Goal: Book appointment/travel/reservation

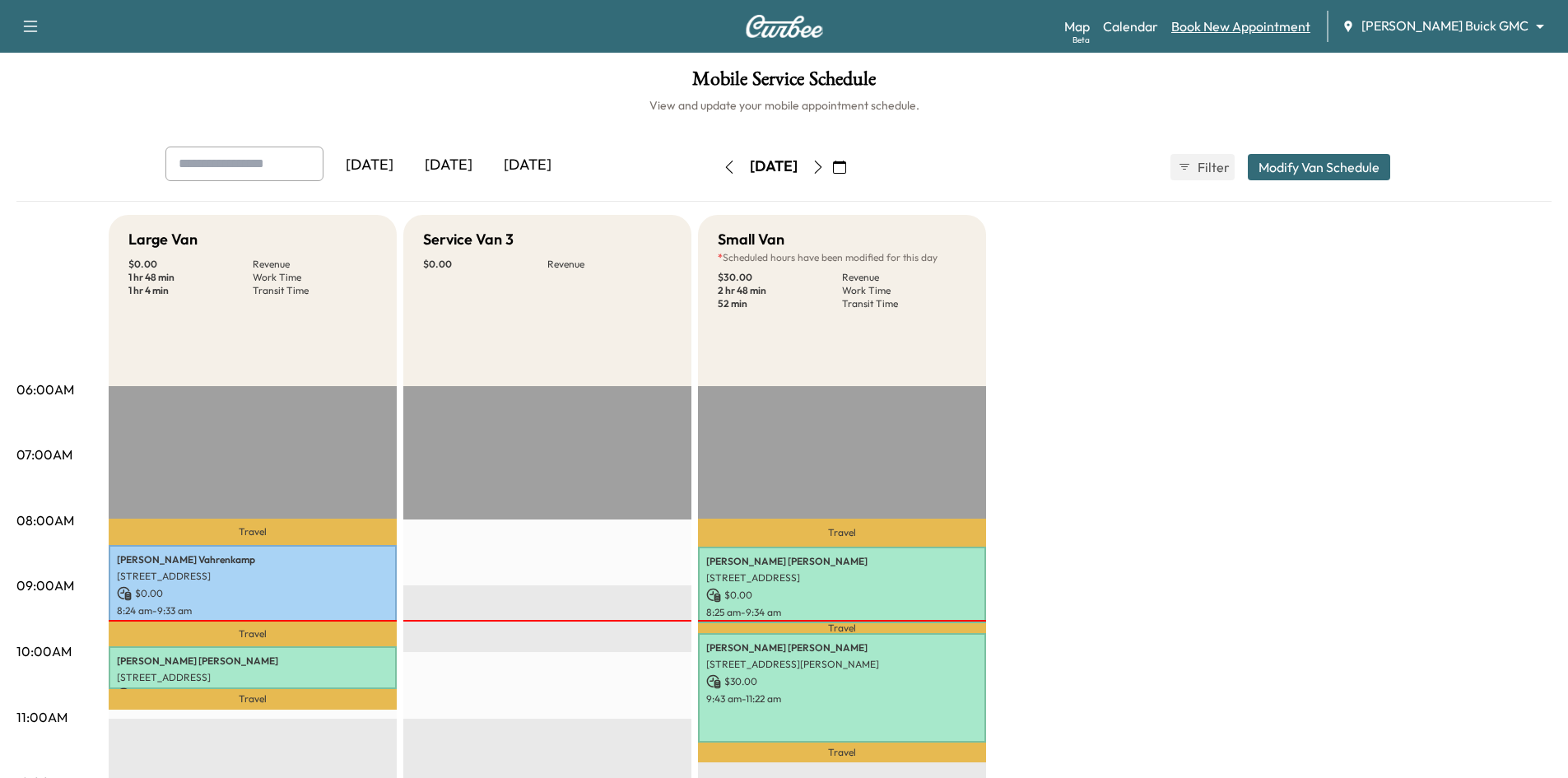
click at [1286, 28] on link "Book New Appointment" at bounding box center [1241, 26] width 139 height 19
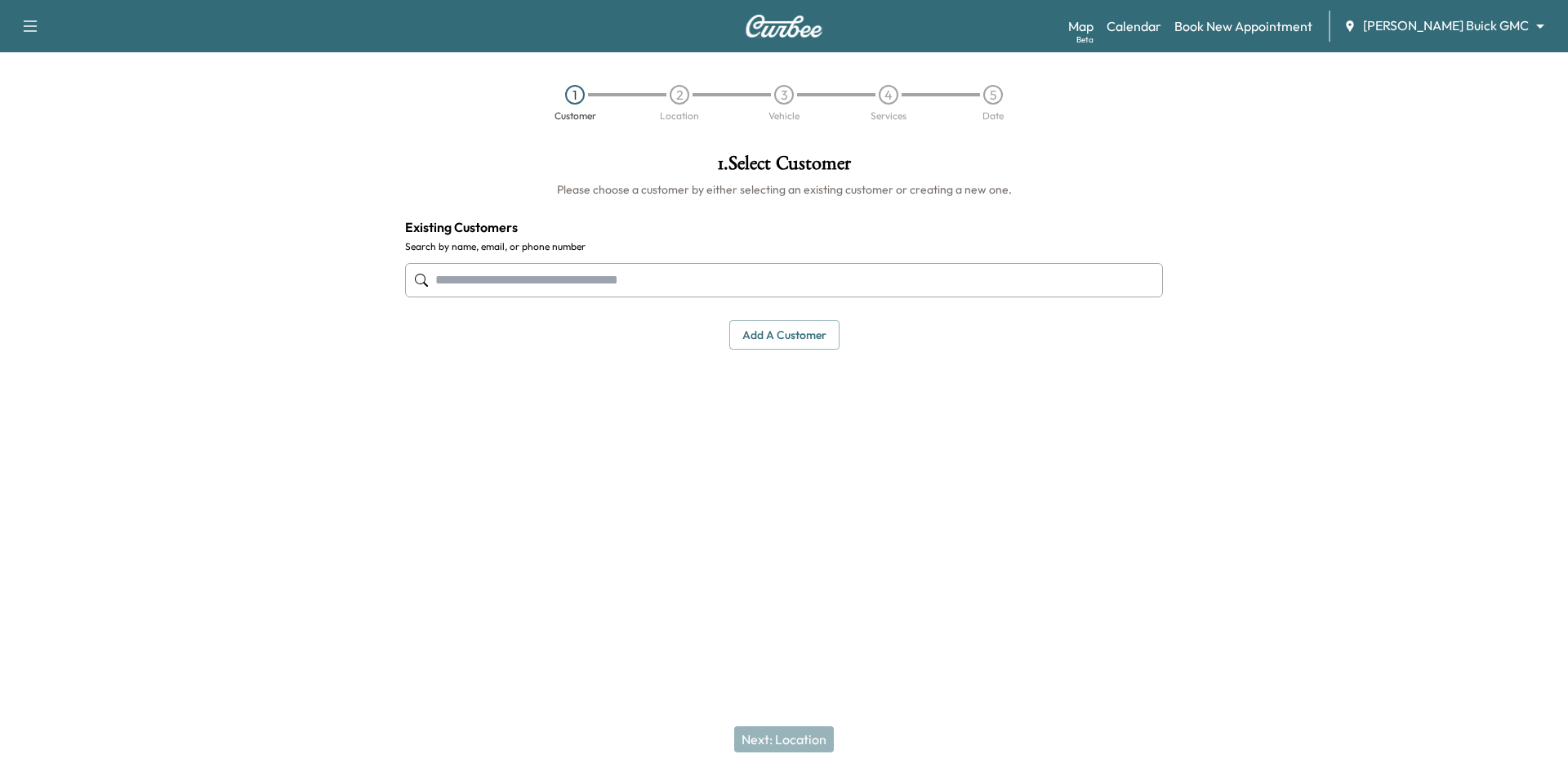
click at [805, 283] on input "text" at bounding box center [784, 279] width 758 height 34
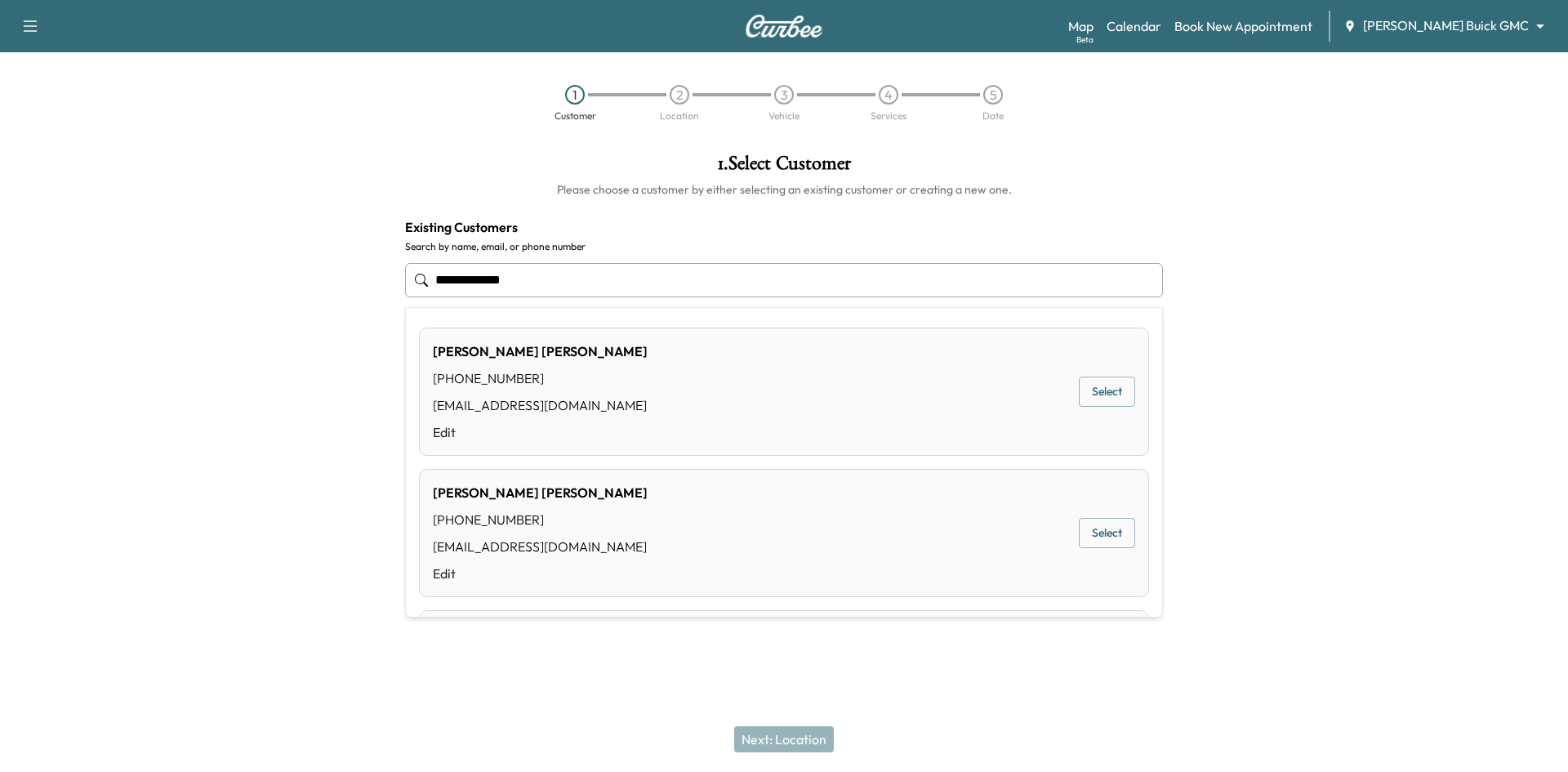
click at [1101, 390] on button "Select" at bounding box center [1106, 391] width 56 height 30
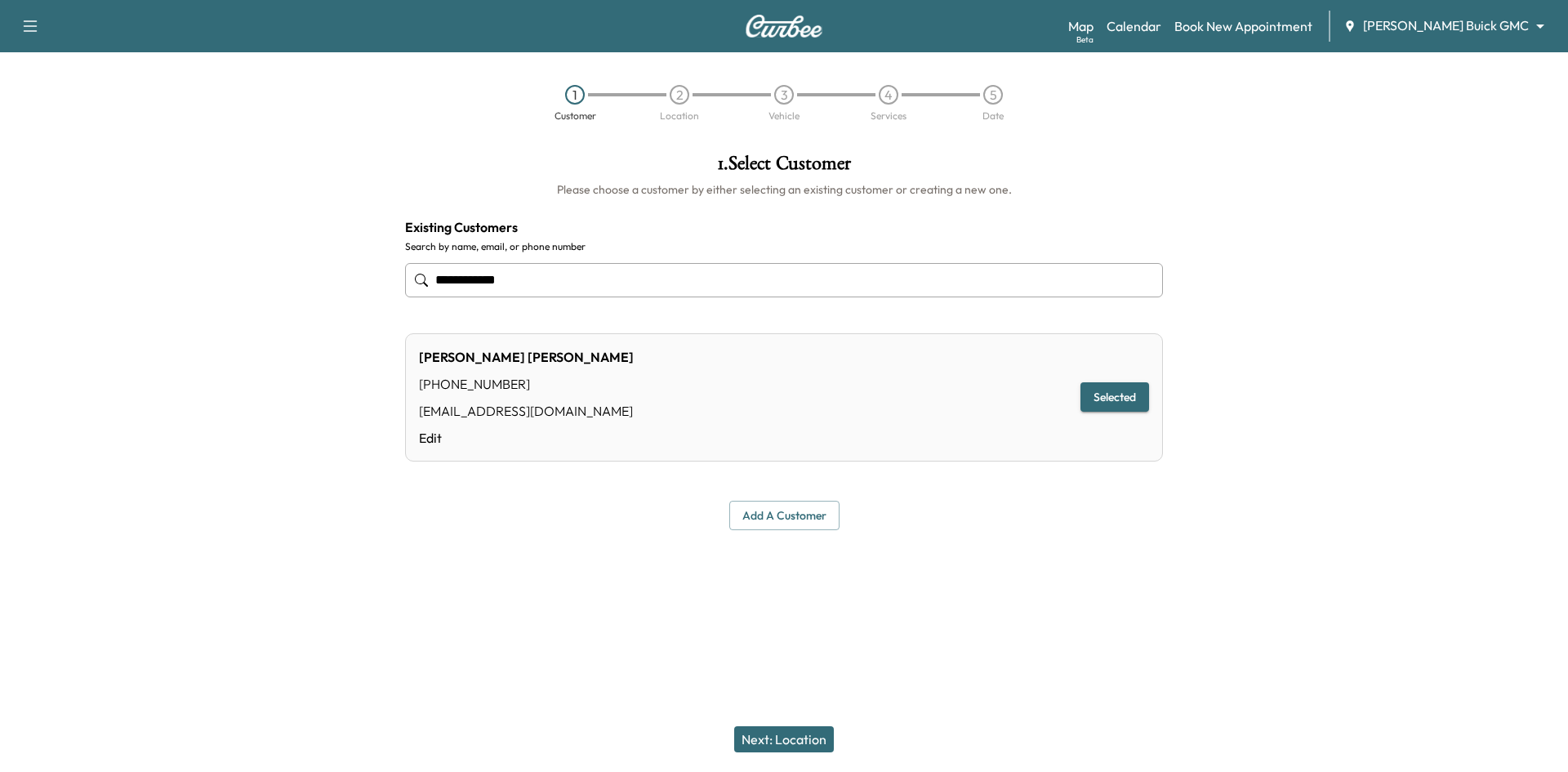
type input "**********"
click at [810, 749] on button "Next: Location" at bounding box center [784, 739] width 100 height 26
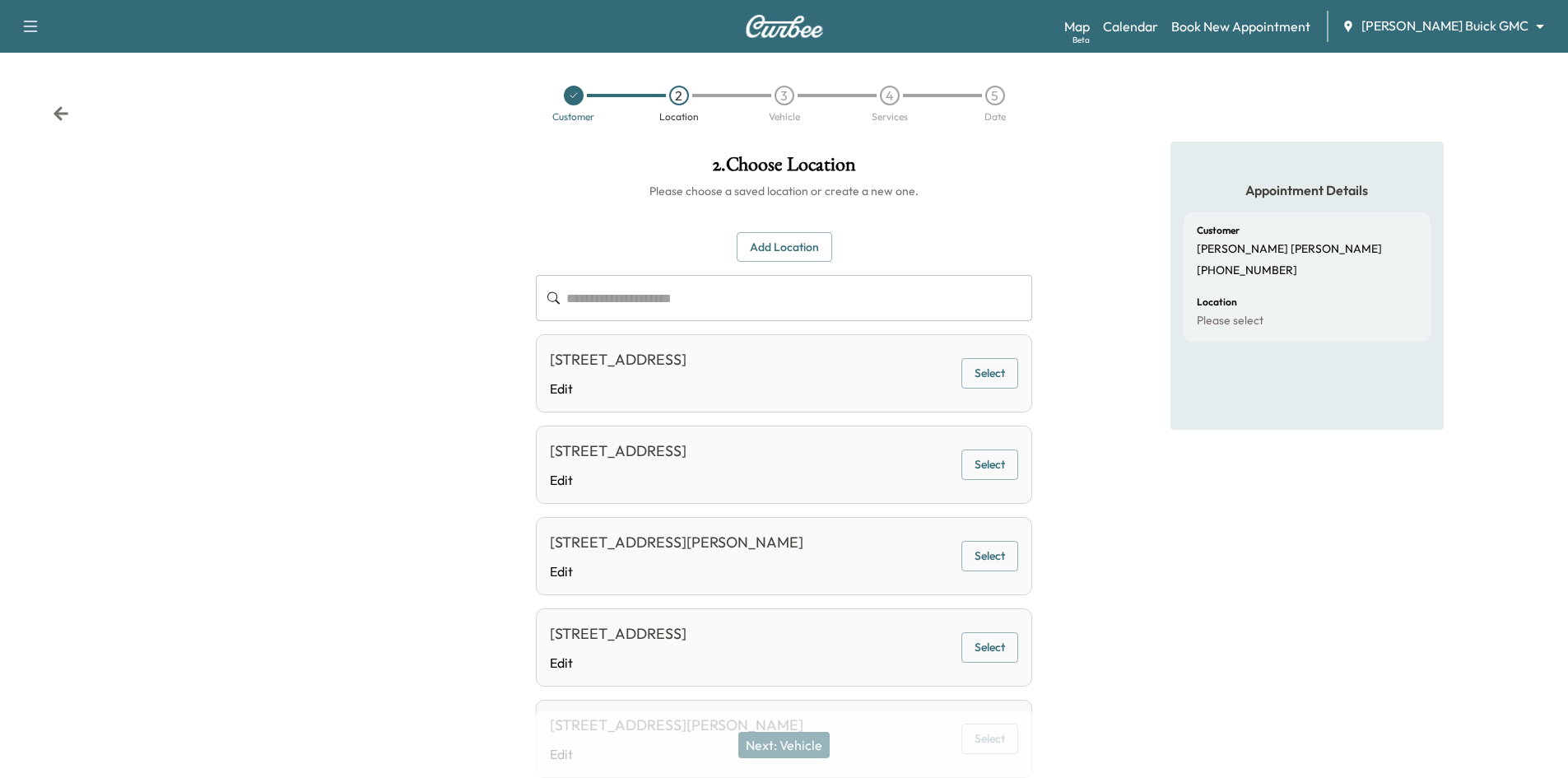
click at [791, 249] on button "Add Location" at bounding box center [784, 247] width 95 height 30
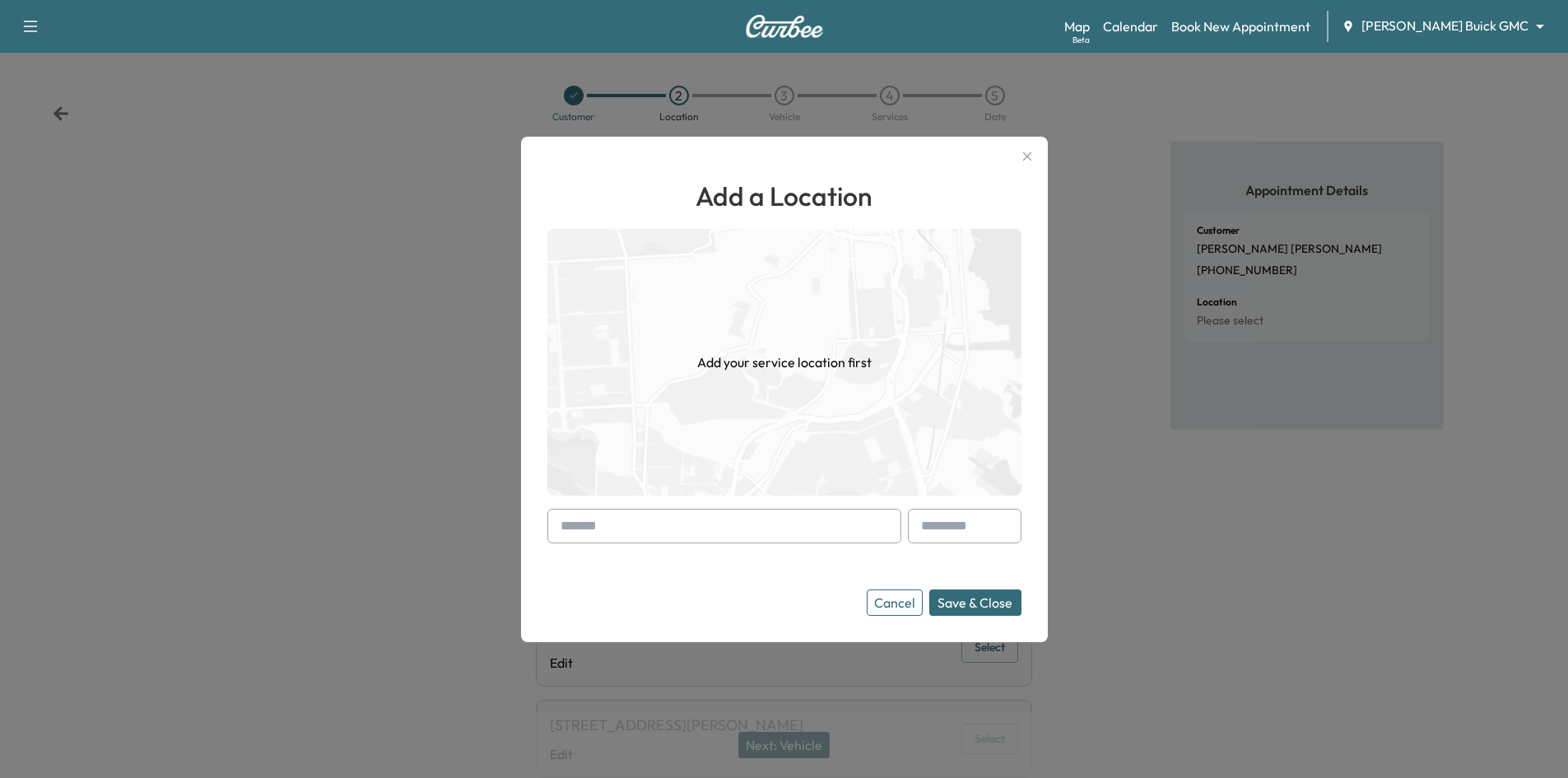
click at [792, 534] on input "text" at bounding box center [724, 525] width 354 height 35
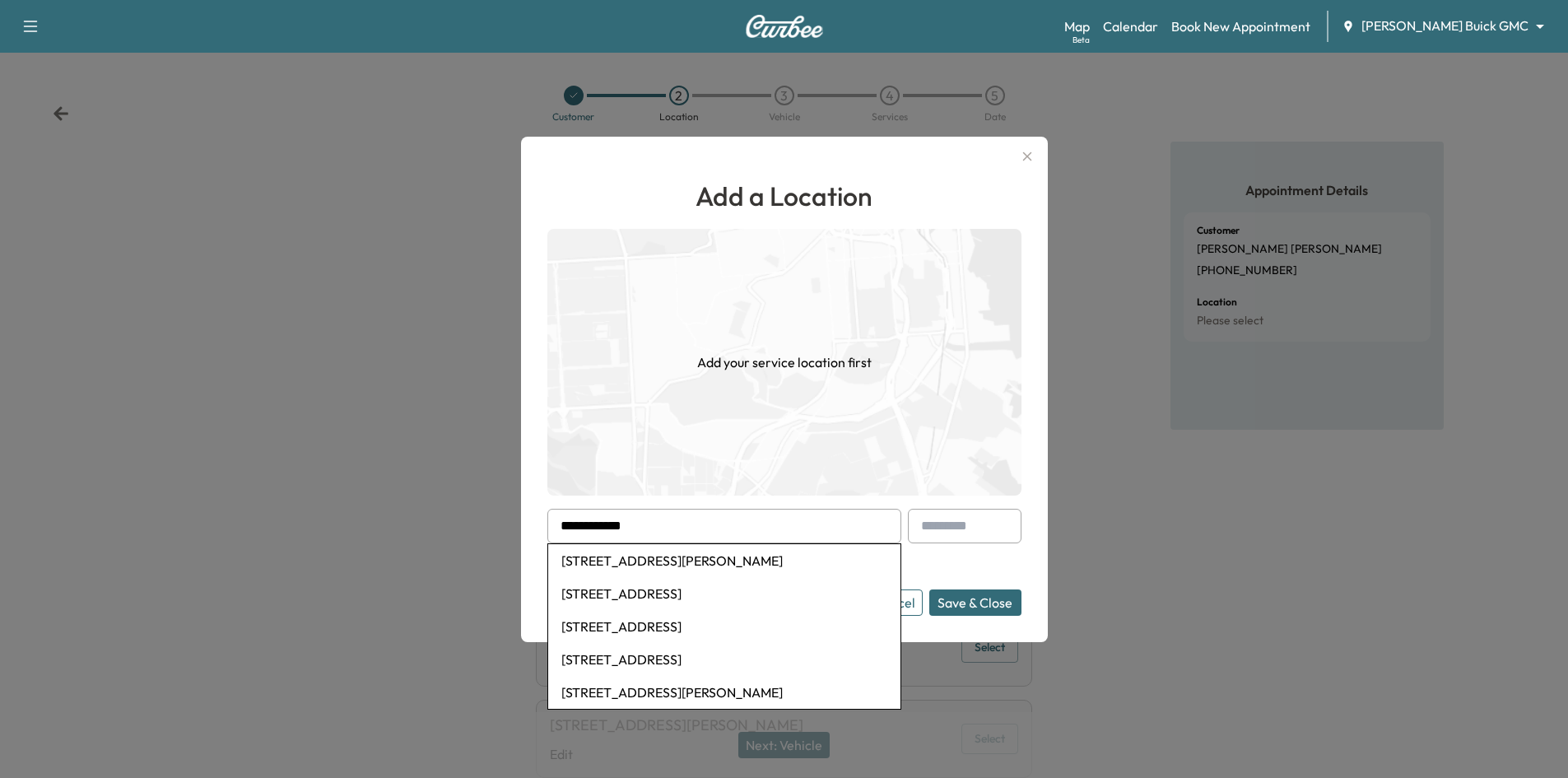
click at [666, 596] on li "[STREET_ADDRESS]" at bounding box center [724, 593] width 352 height 33
type input "**********"
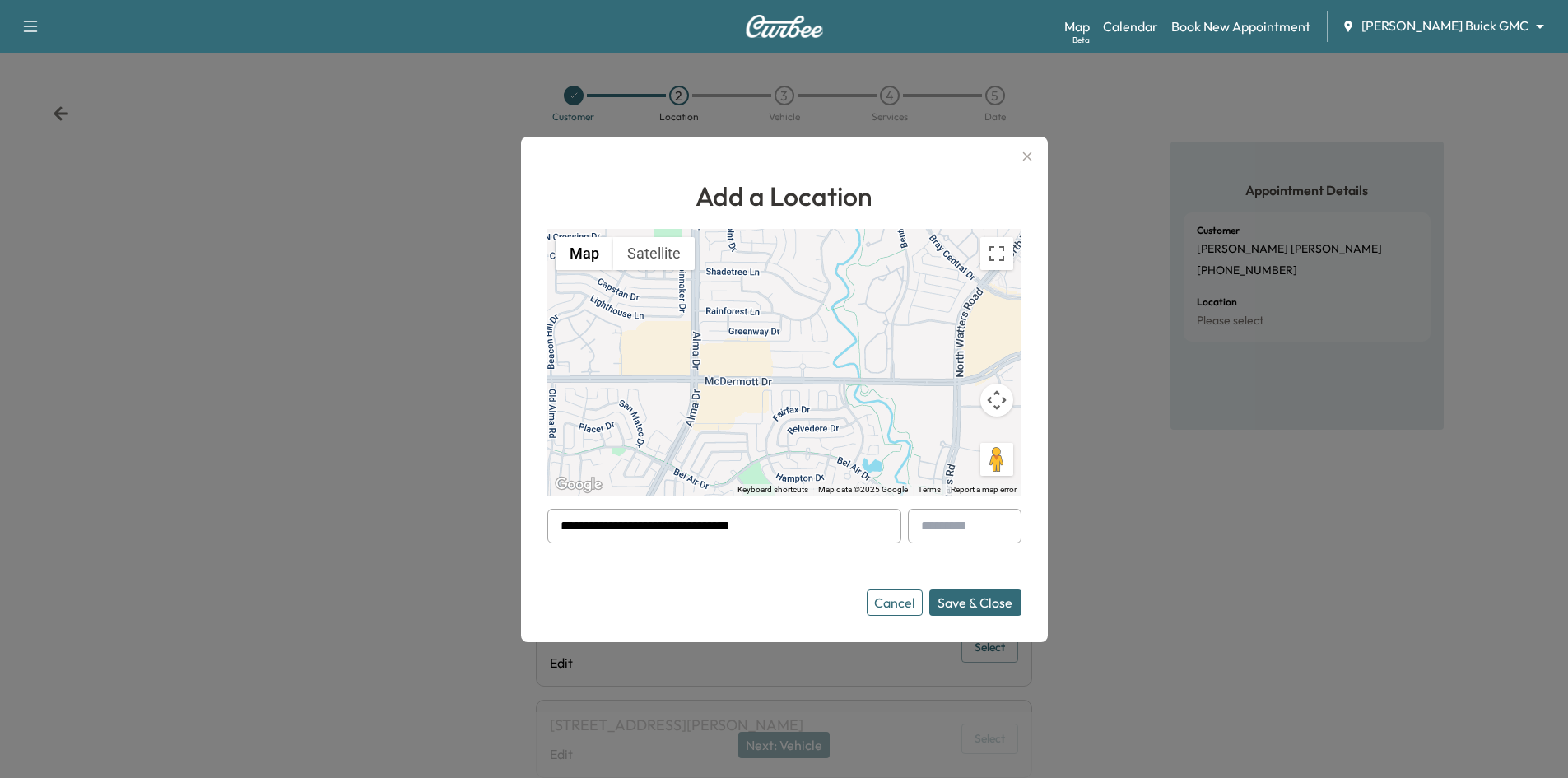
click at [973, 599] on button "Save & Close" at bounding box center [975, 602] width 92 height 26
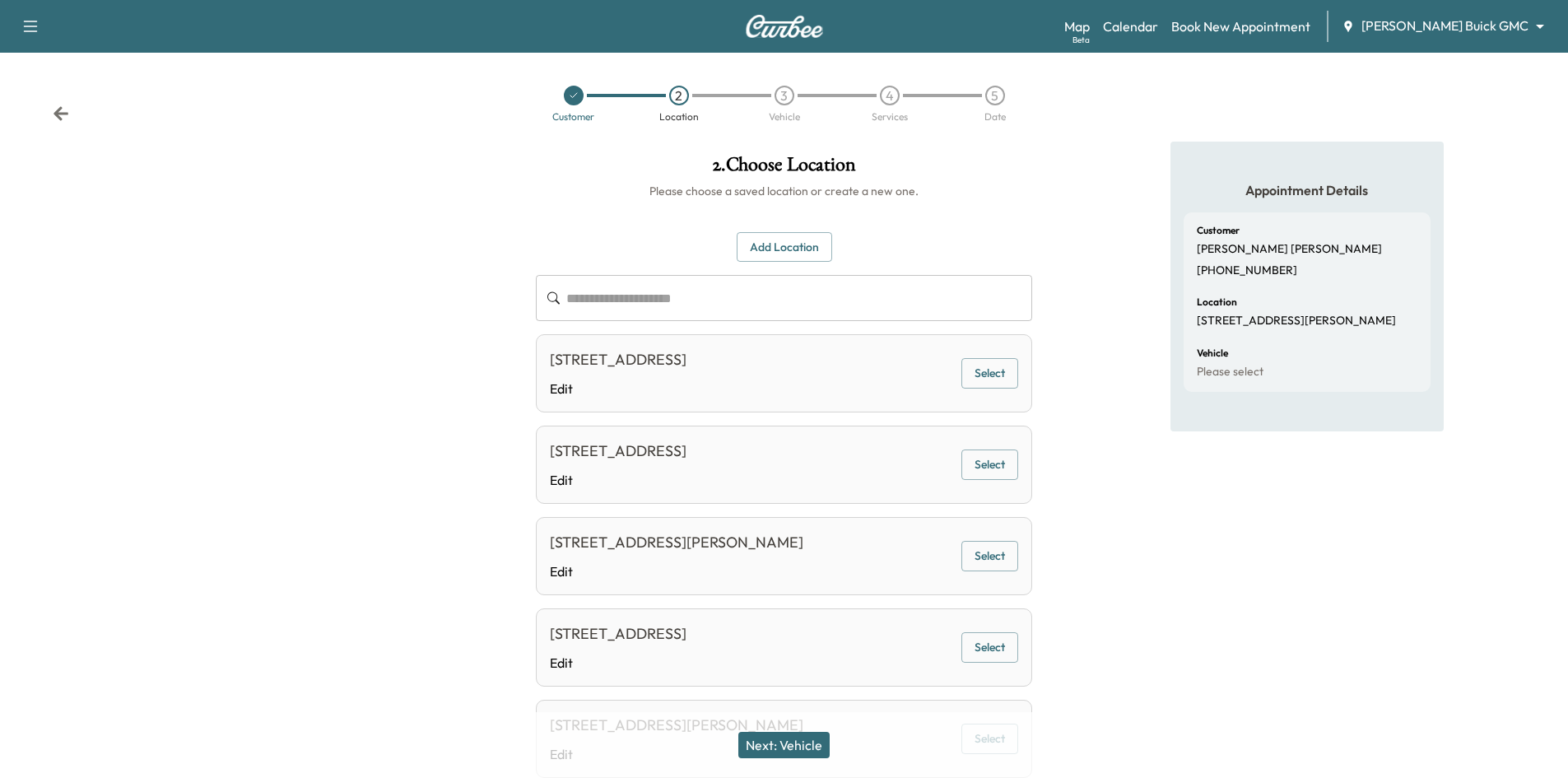
click at [797, 259] on button "Add Location" at bounding box center [784, 247] width 95 height 30
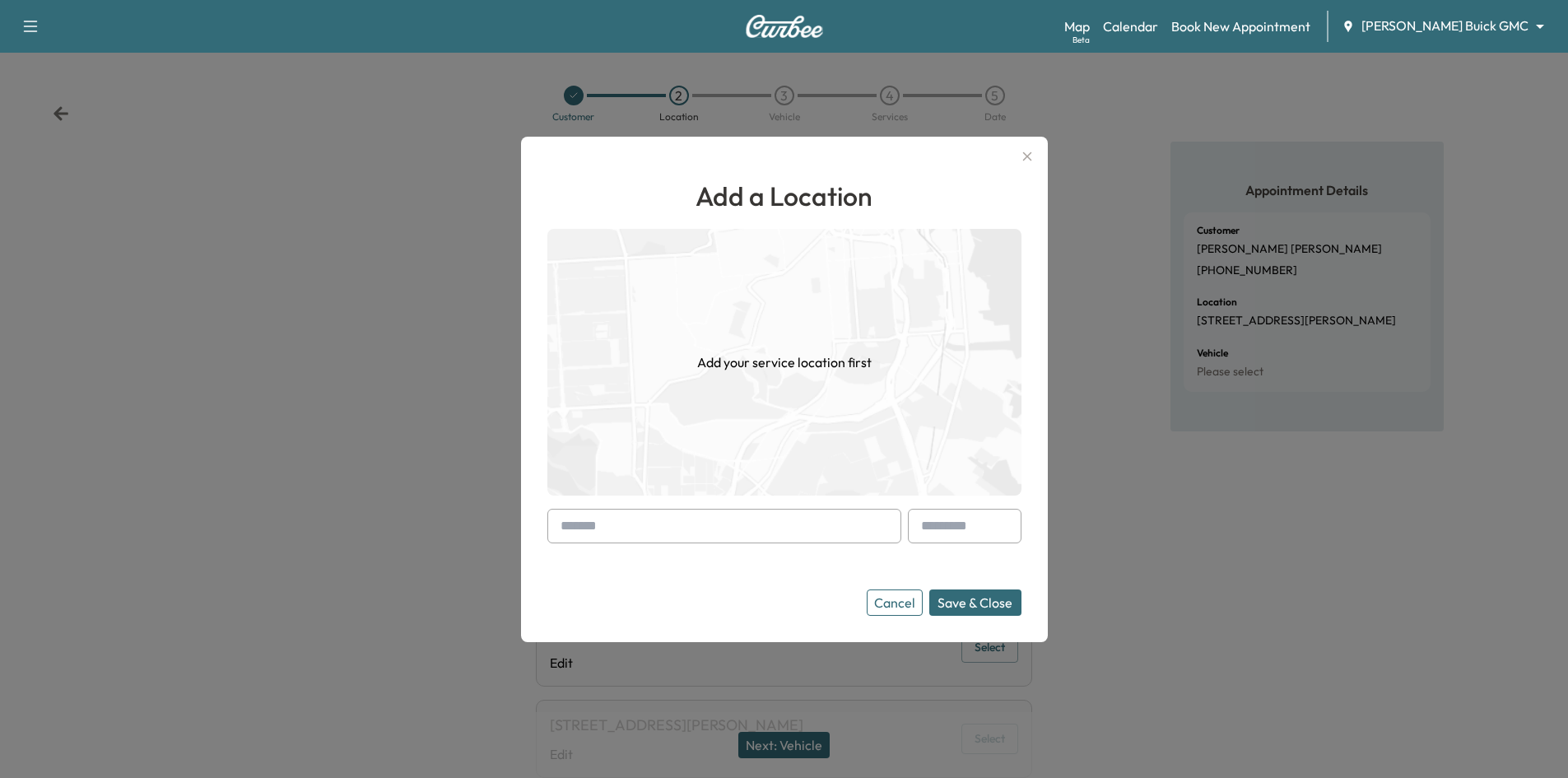
click at [757, 536] on input "text" at bounding box center [724, 525] width 354 height 35
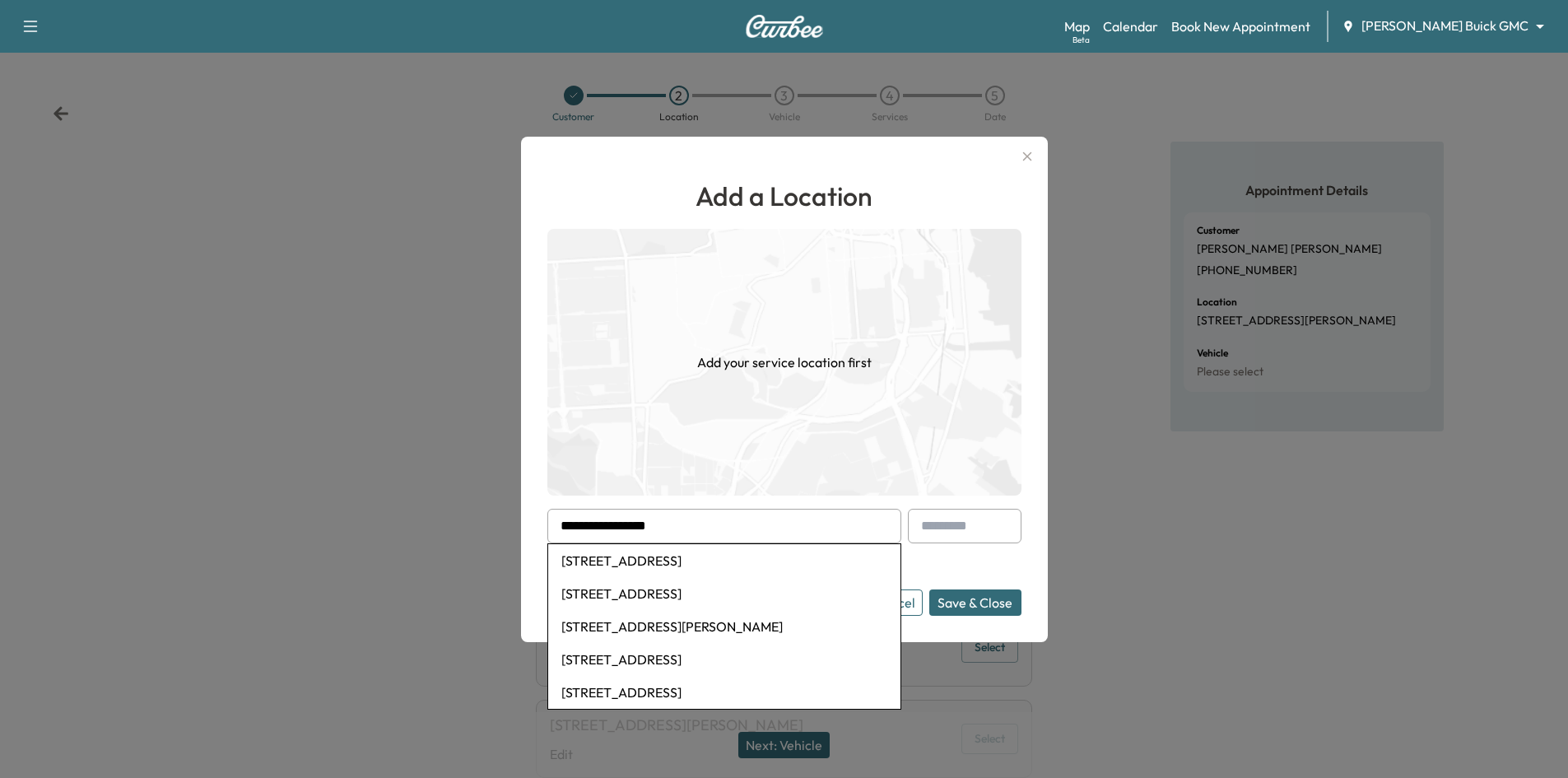
click at [733, 592] on li "[STREET_ADDRESS]" at bounding box center [724, 593] width 352 height 33
type input "**********"
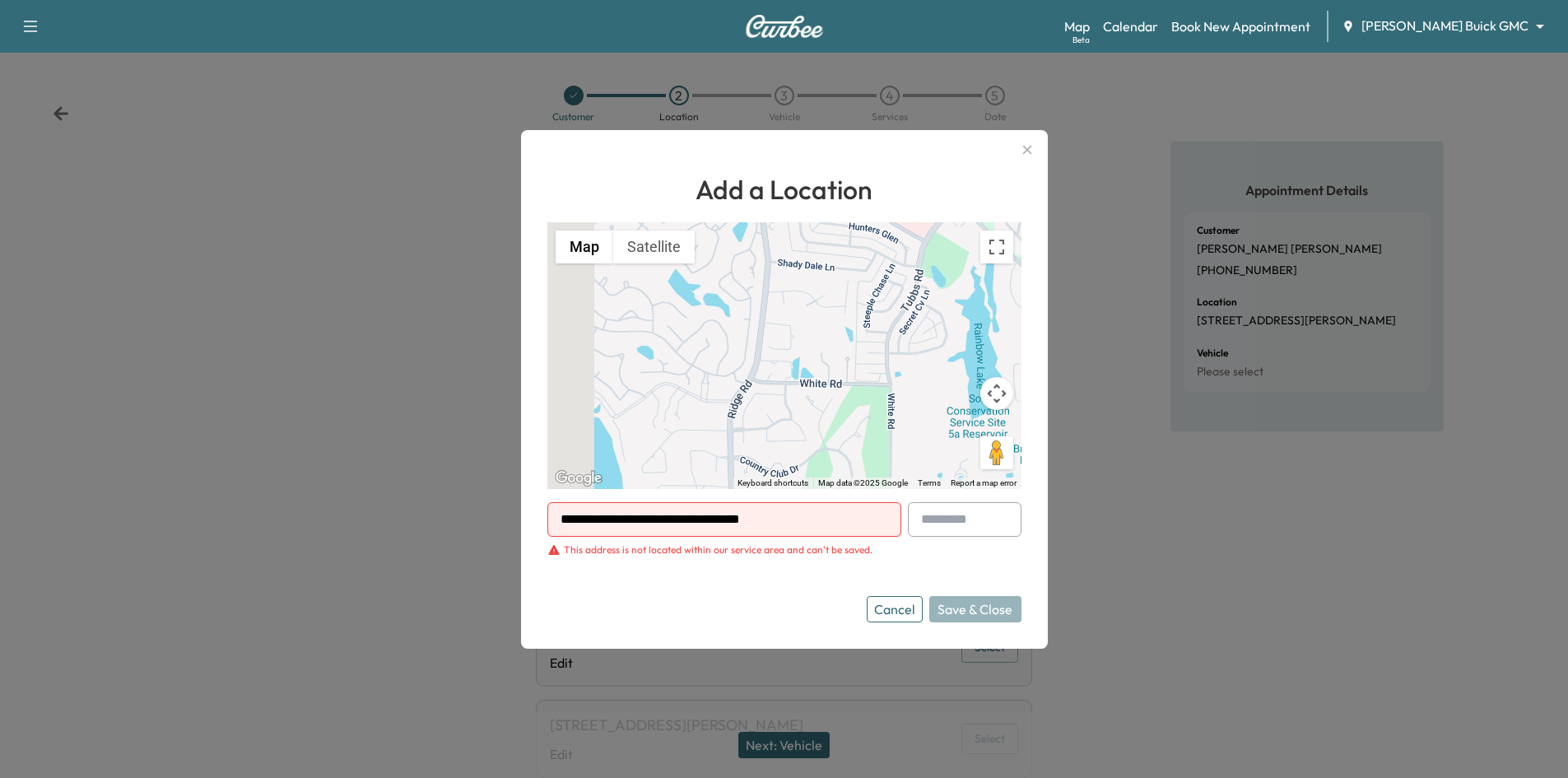
click at [1031, 153] on icon "button" at bounding box center [1027, 149] width 19 height 19
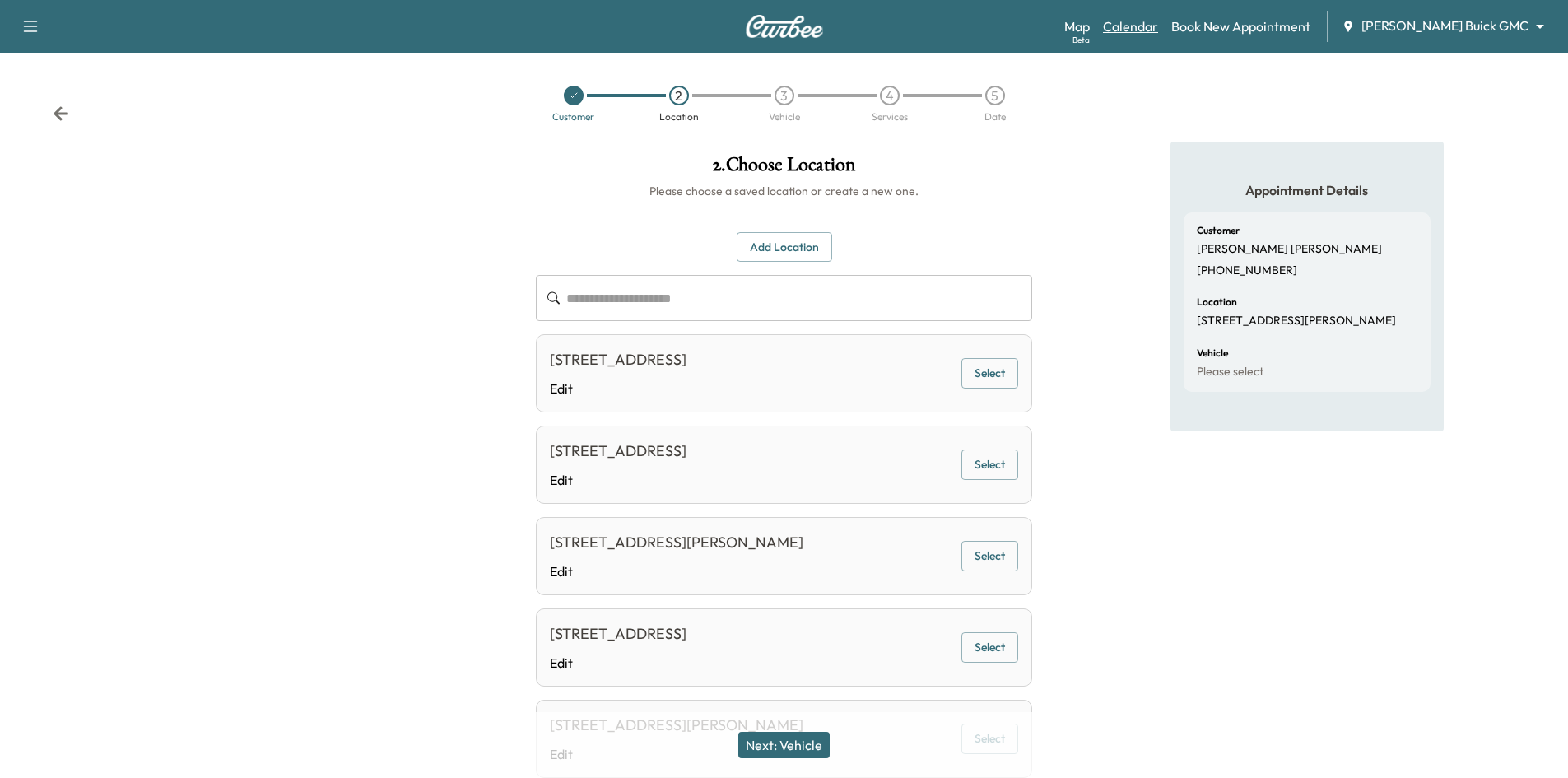
click at [1158, 24] on link "Calendar" at bounding box center [1130, 26] width 55 height 19
